Goal: Browse casually

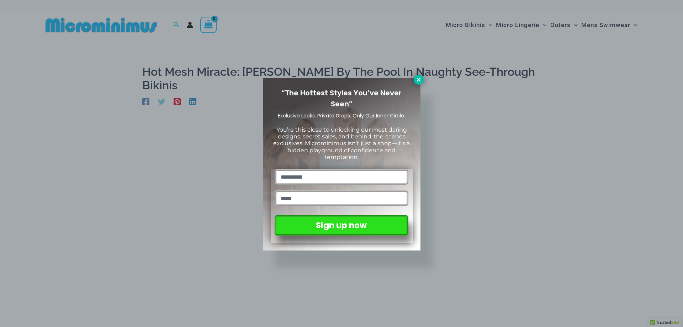
click at [420, 79] on icon at bounding box center [418, 79] width 6 height 6
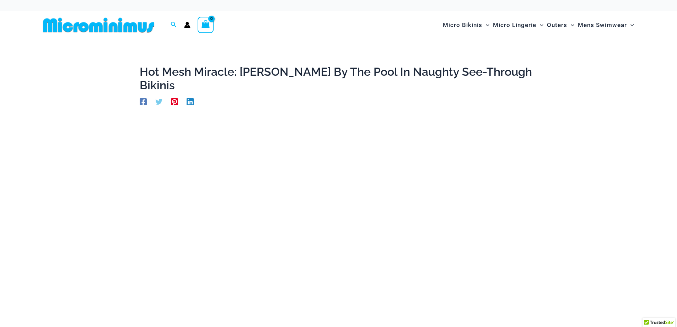
click at [117, 24] on img at bounding box center [98, 25] width 117 height 16
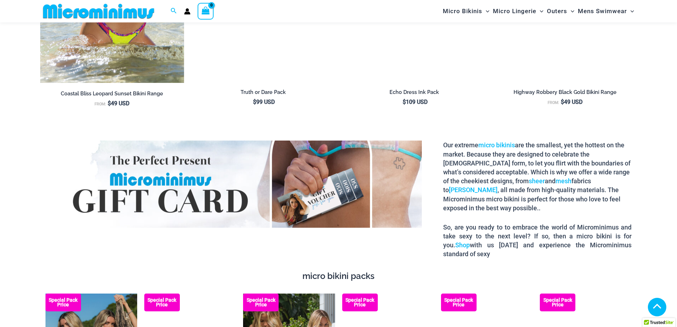
scroll to position [1131, 0]
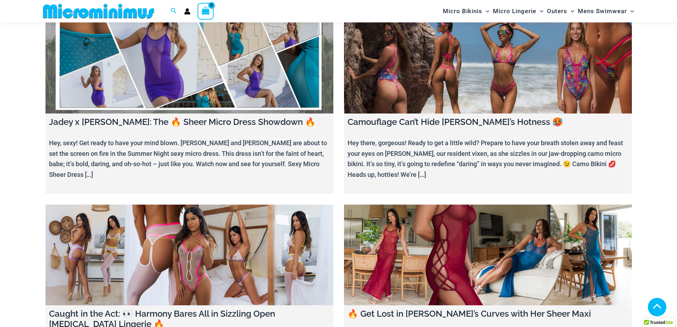
scroll to position [633, 0]
